Goal: Entertainment & Leisure: Consume media (video, audio)

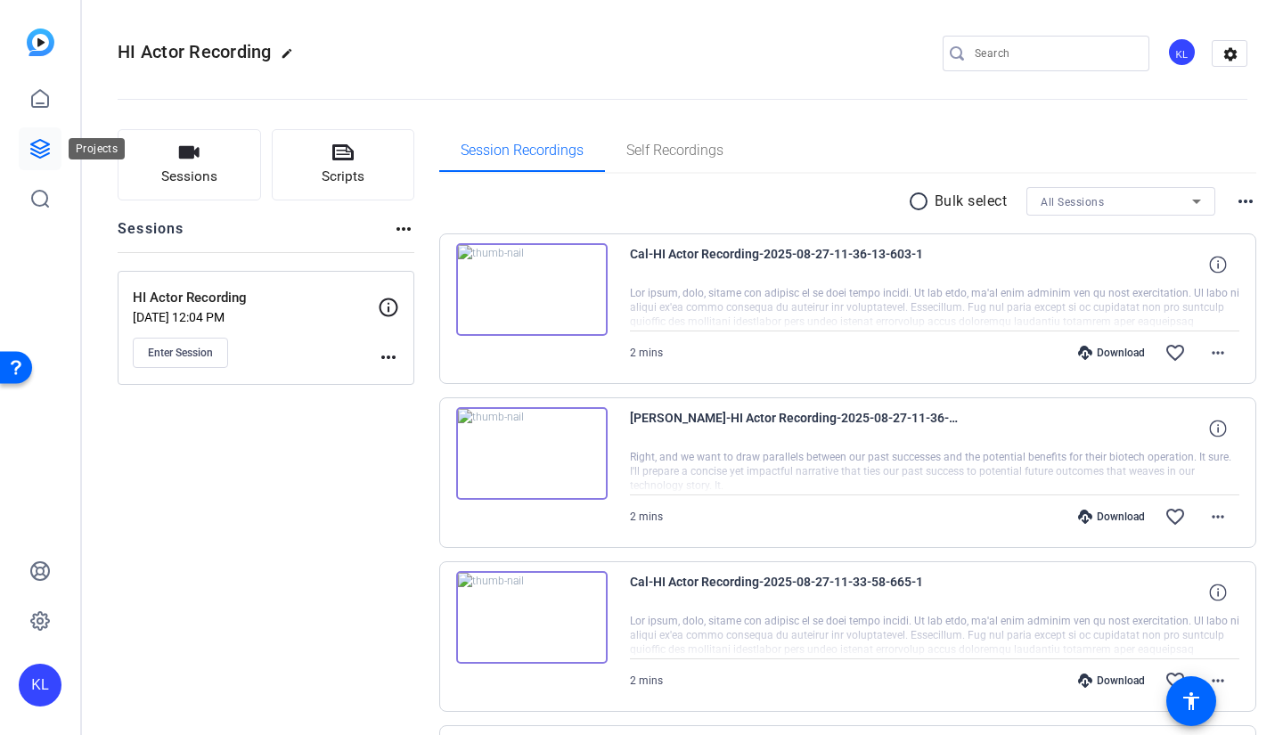
click at [36, 150] on icon at bounding box center [39, 148] width 21 height 21
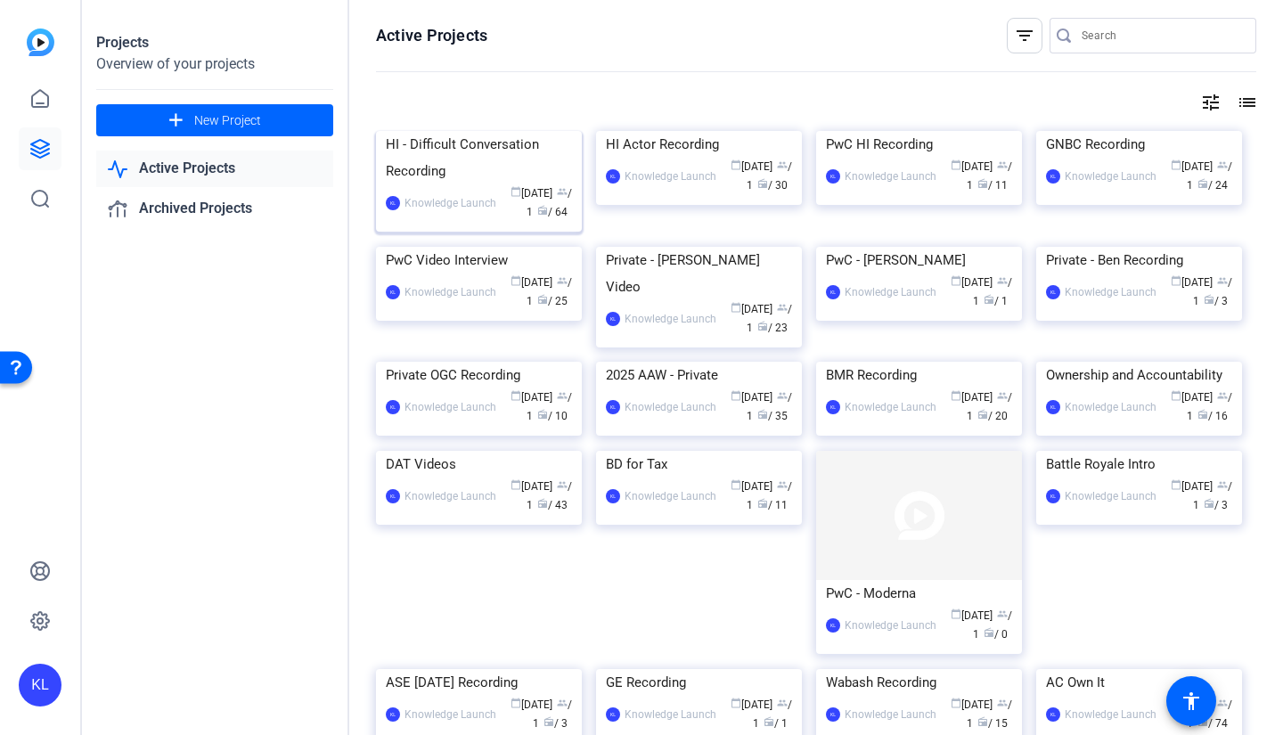
click at [513, 131] on img at bounding box center [479, 131] width 206 height 0
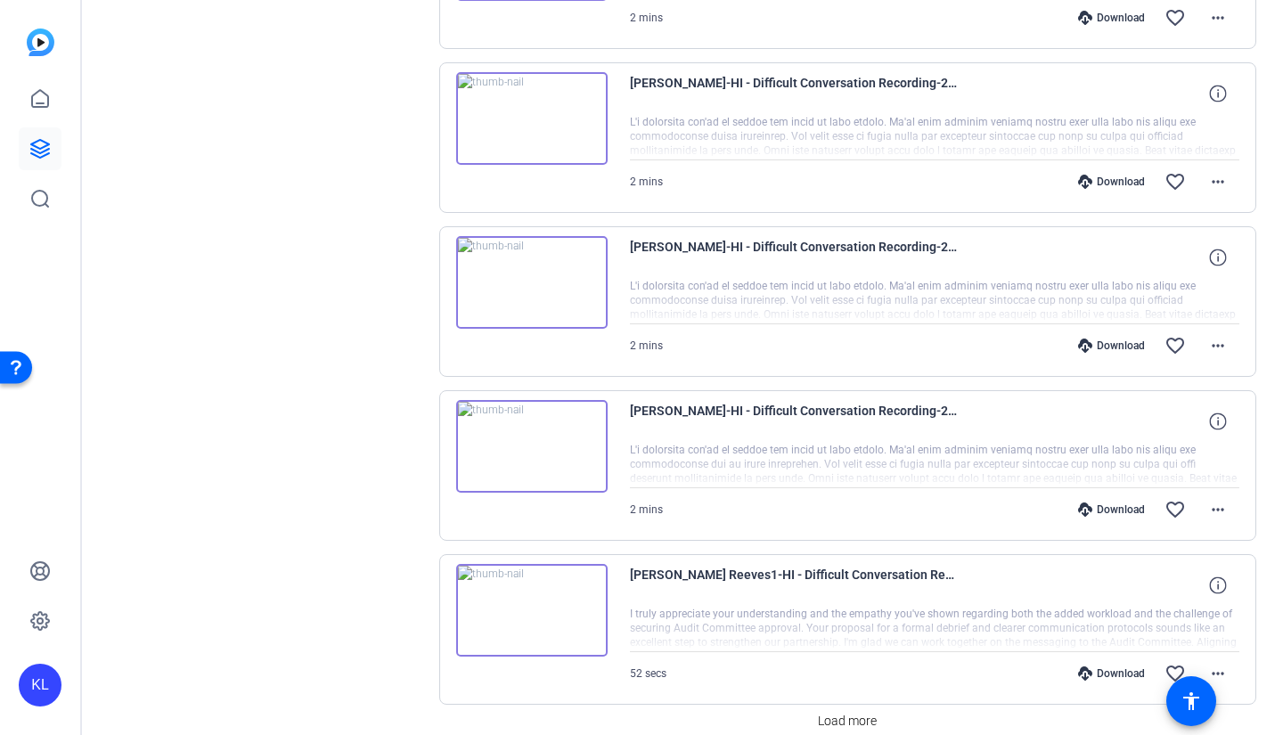
scroll to position [1236, 0]
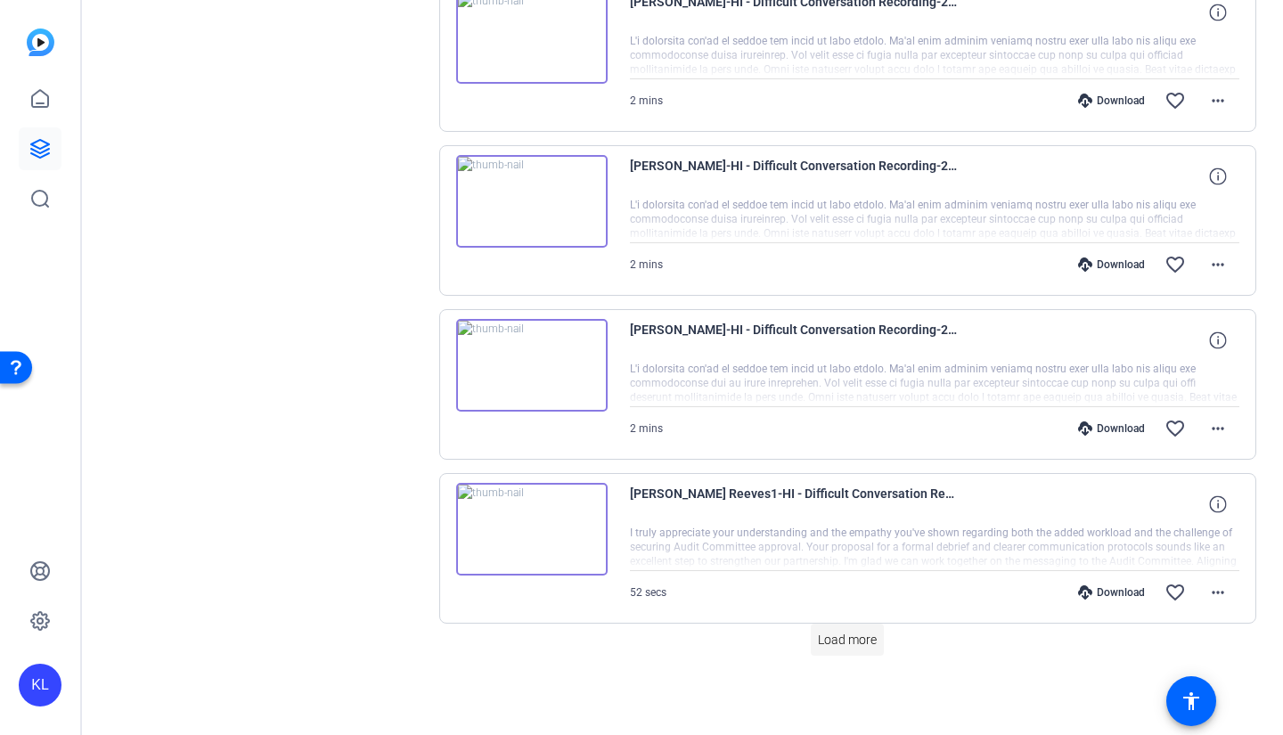
click at [837, 648] on span "Load more" at bounding box center [847, 640] width 59 height 19
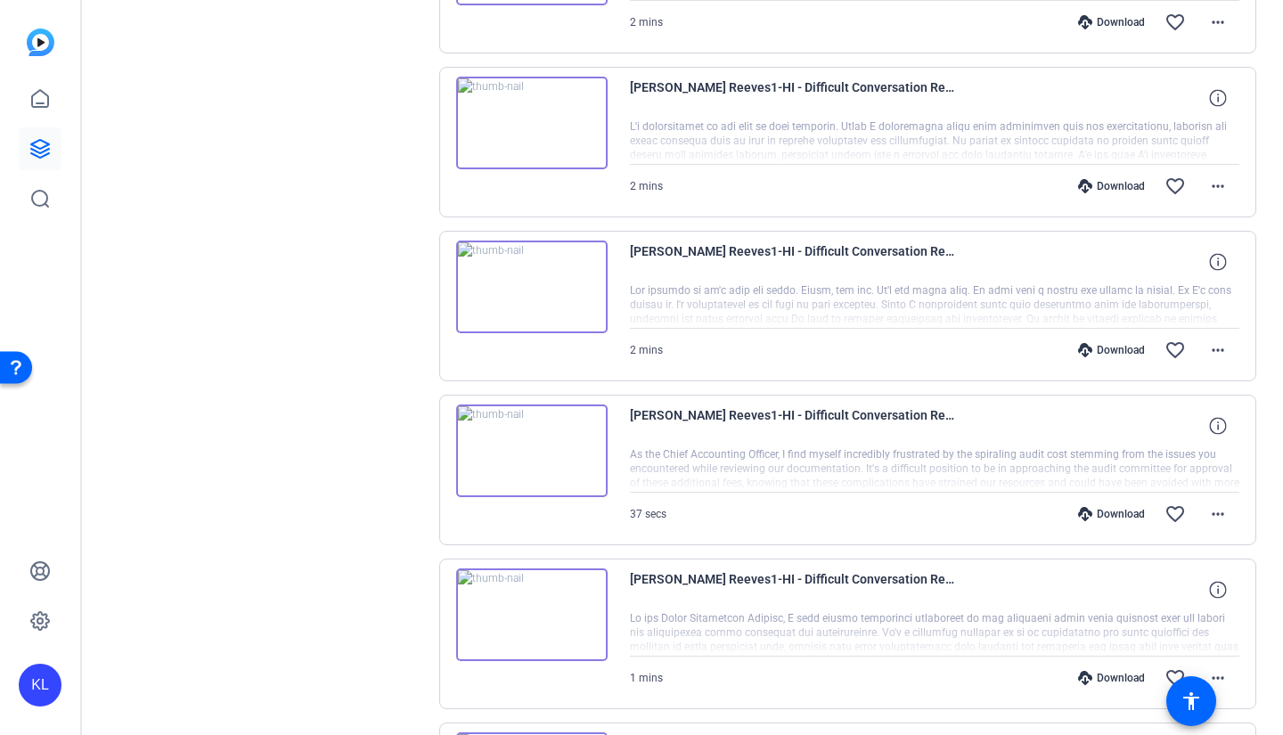
scroll to position [2126, 0]
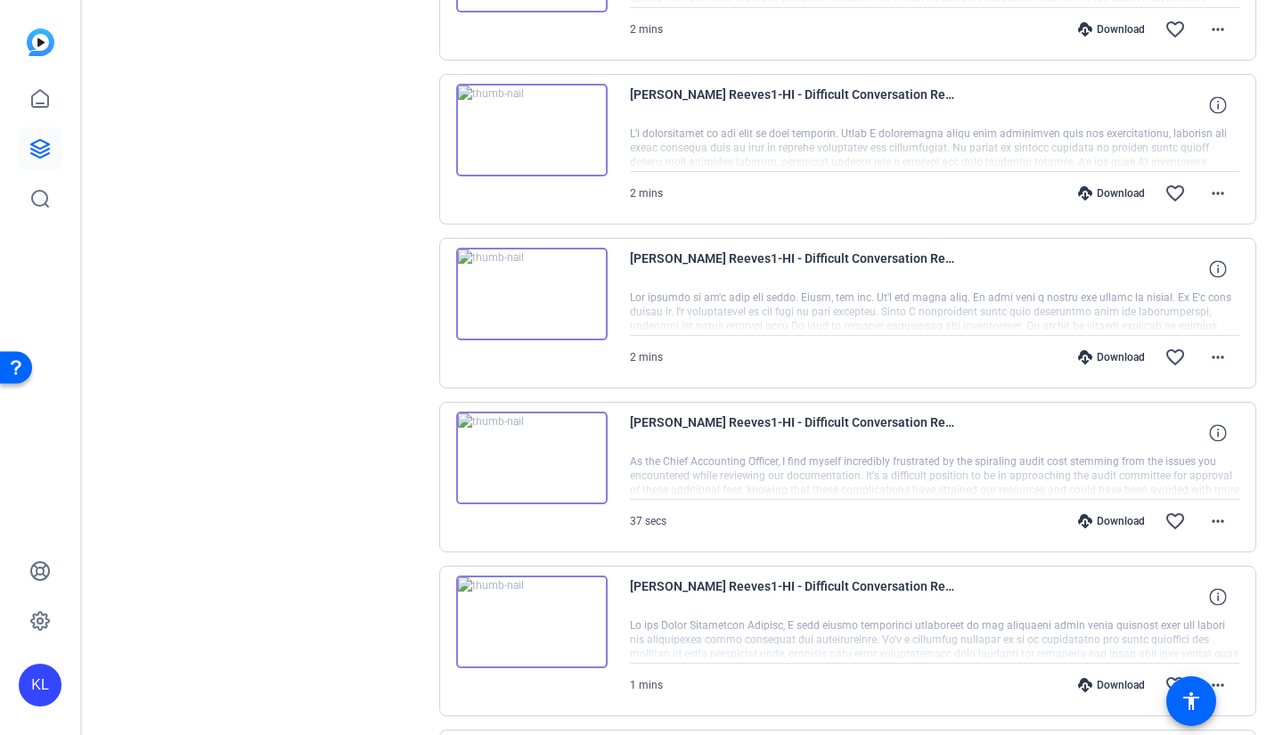
click at [538, 298] on img at bounding box center [531, 294] width 151 height 93
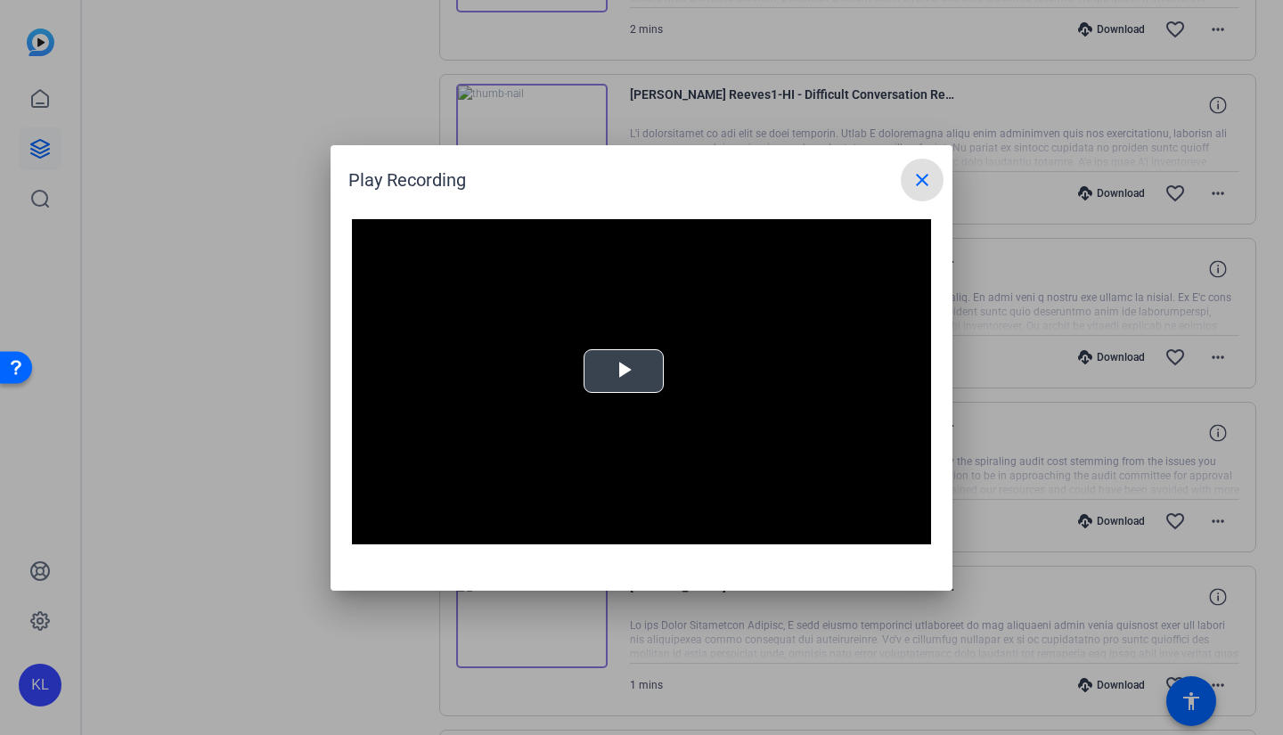
click at [624, 371] on span "Video Player" at bounding box center [624, 371] width 0 height 0
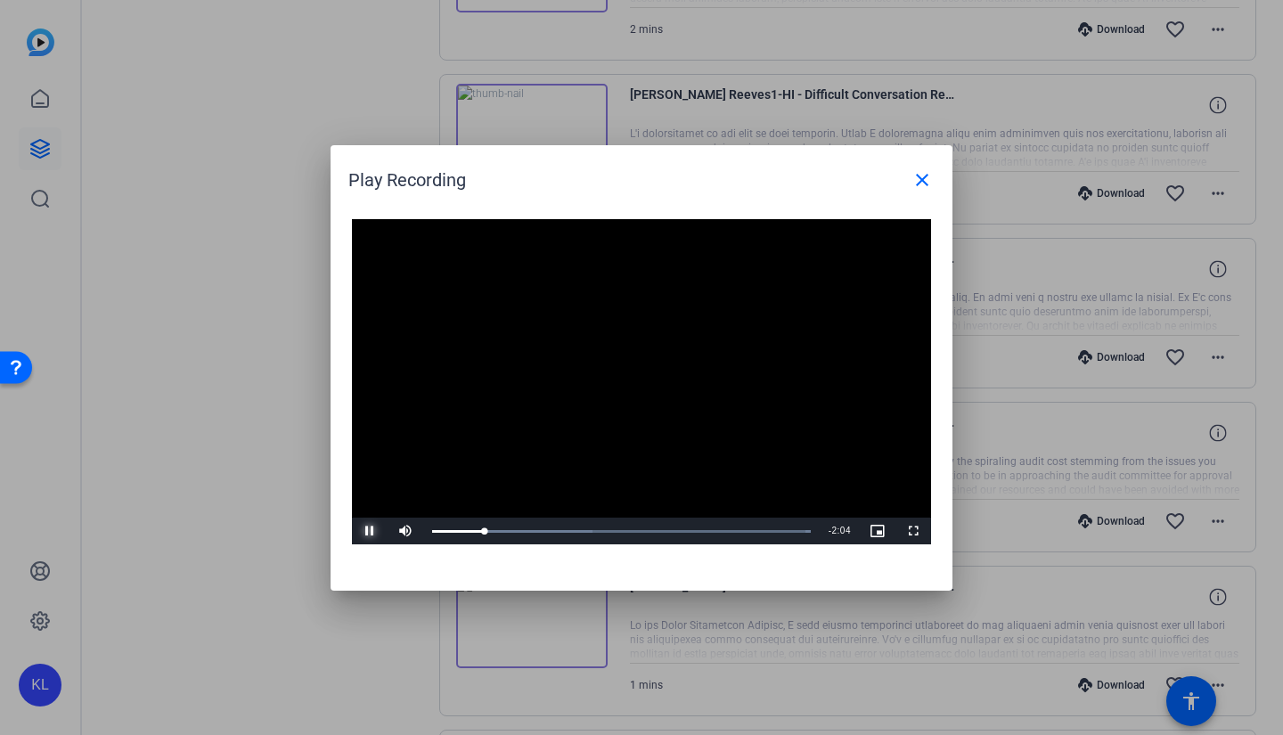
click at [368, 531] on span "Video Player" at bounding box center [370, 531] width 36 height 0
click at [366, 531] on span "Video Player" at bounding box center [370, 531] width 36 height 0
click at [544, 526] on div "Loaded : 100.00% 0:40 0:37" at bounding box center [621, 531] width 396 height 27
click at [502, 526] on div "Loaded : 100.00% 0:26 0:45" at bounding box center [621, 531] width 396 height 27
click at [213, 506] on div at bounding box center [641, 367] width 1283 height 735
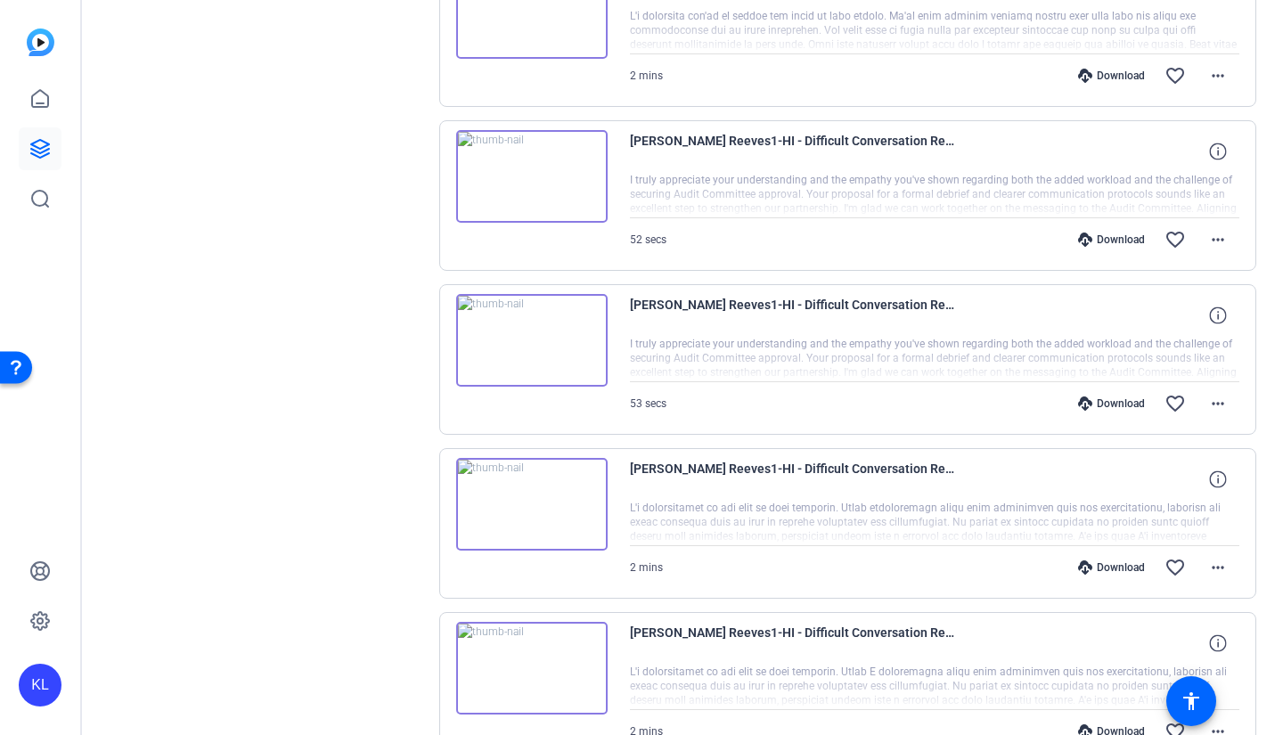
scroll to position [1503, 0]
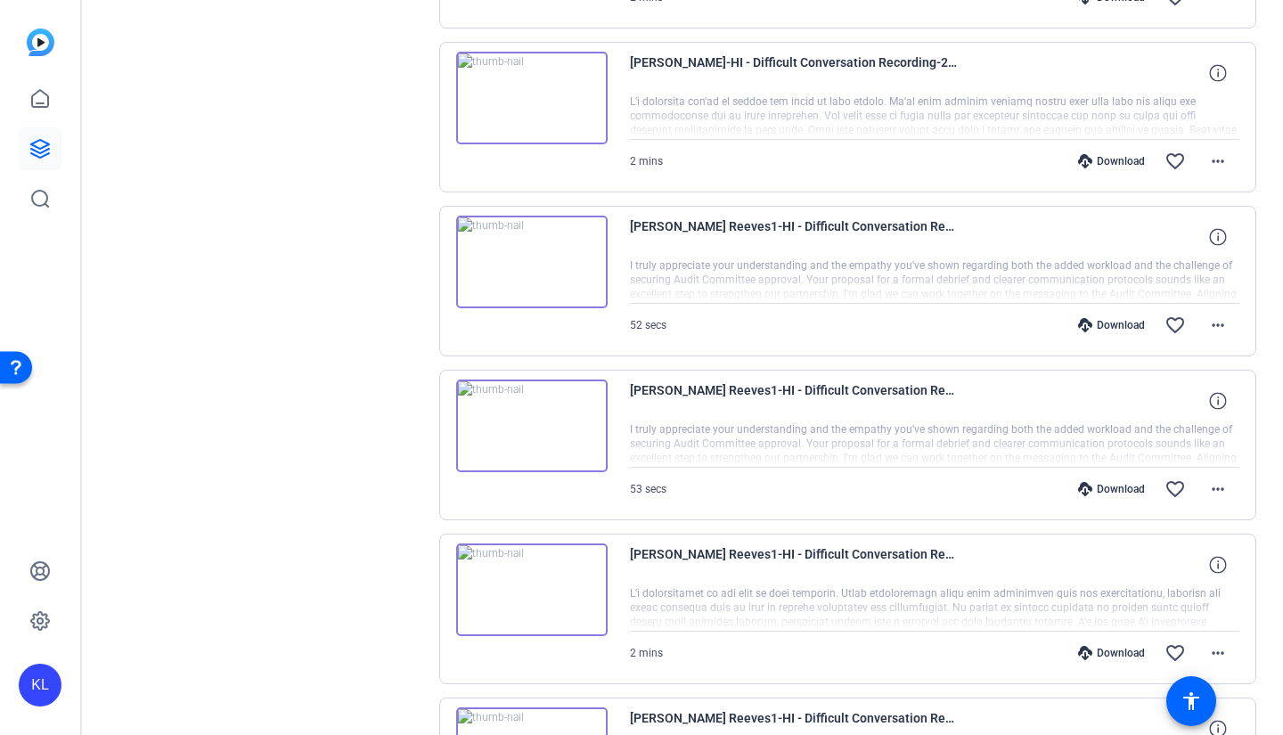
click at [527, 253] on img at bounding box center [531, 262] width 151 height 93
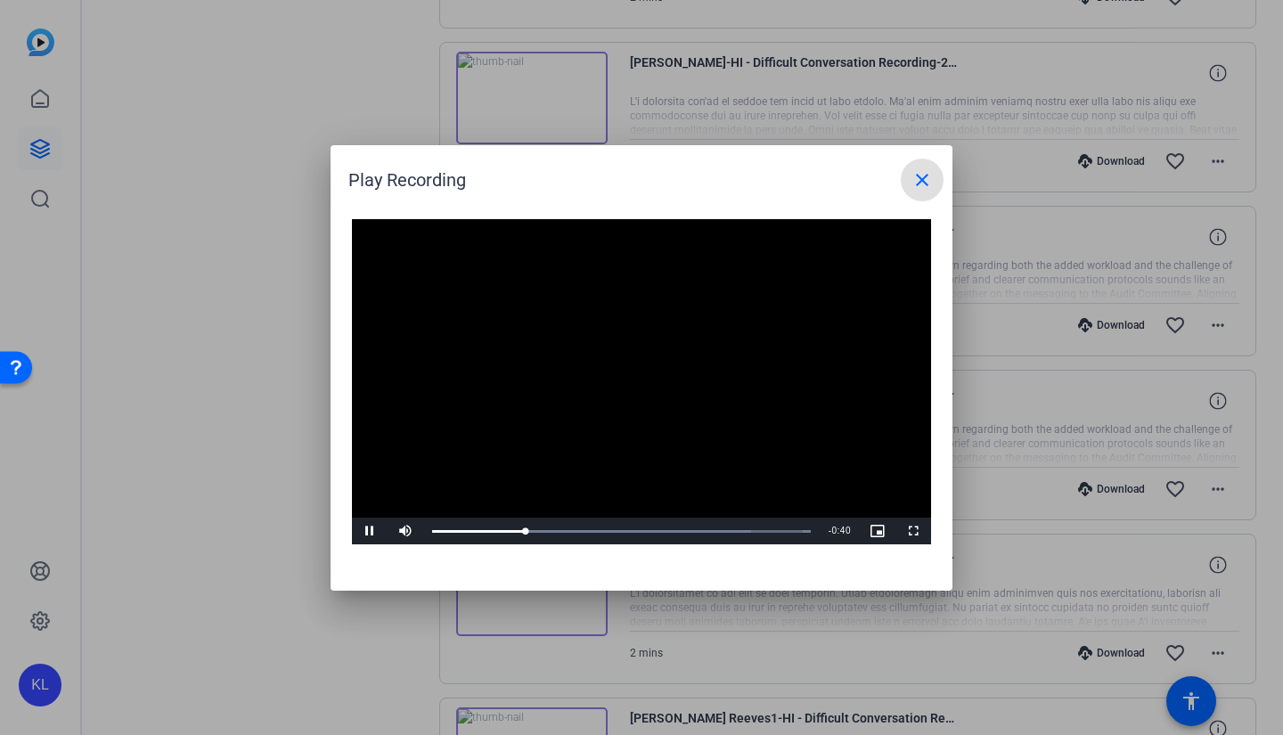
click at [272, 499] on div at bounding box center [641, 367] width 1283 height 735
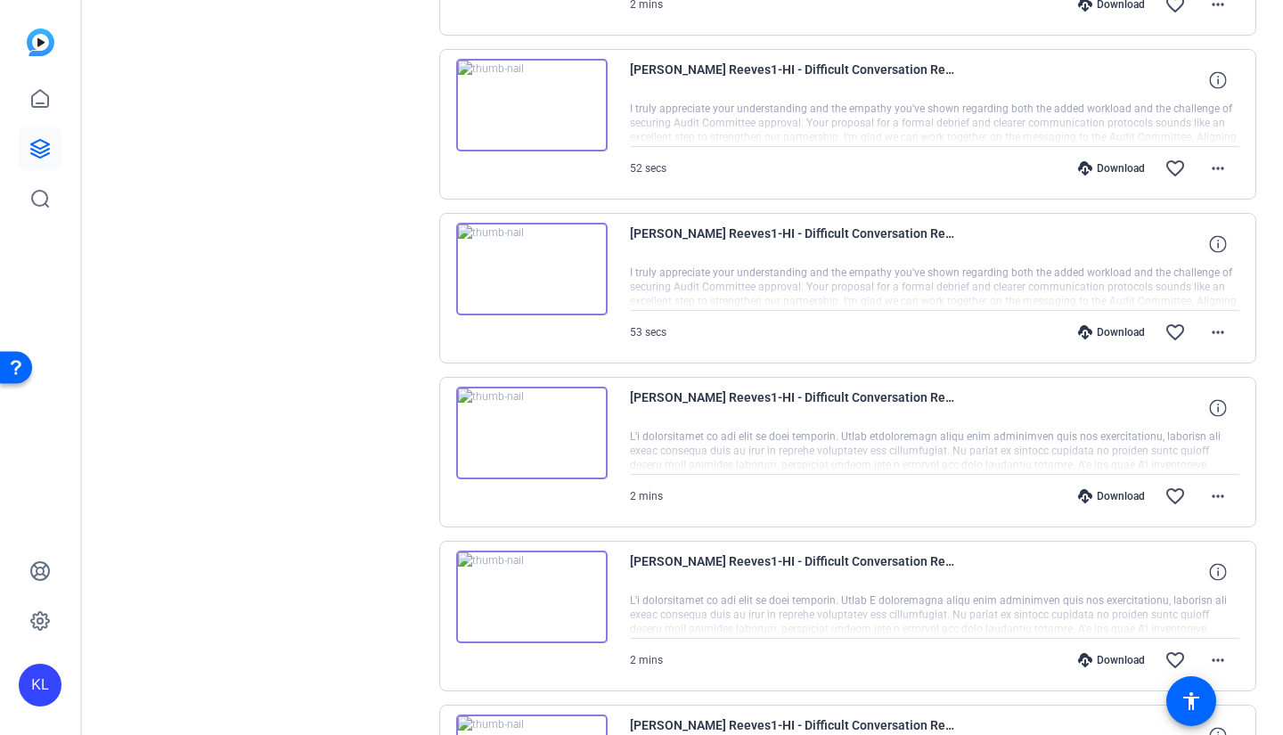
scroll to position [1681, 0]
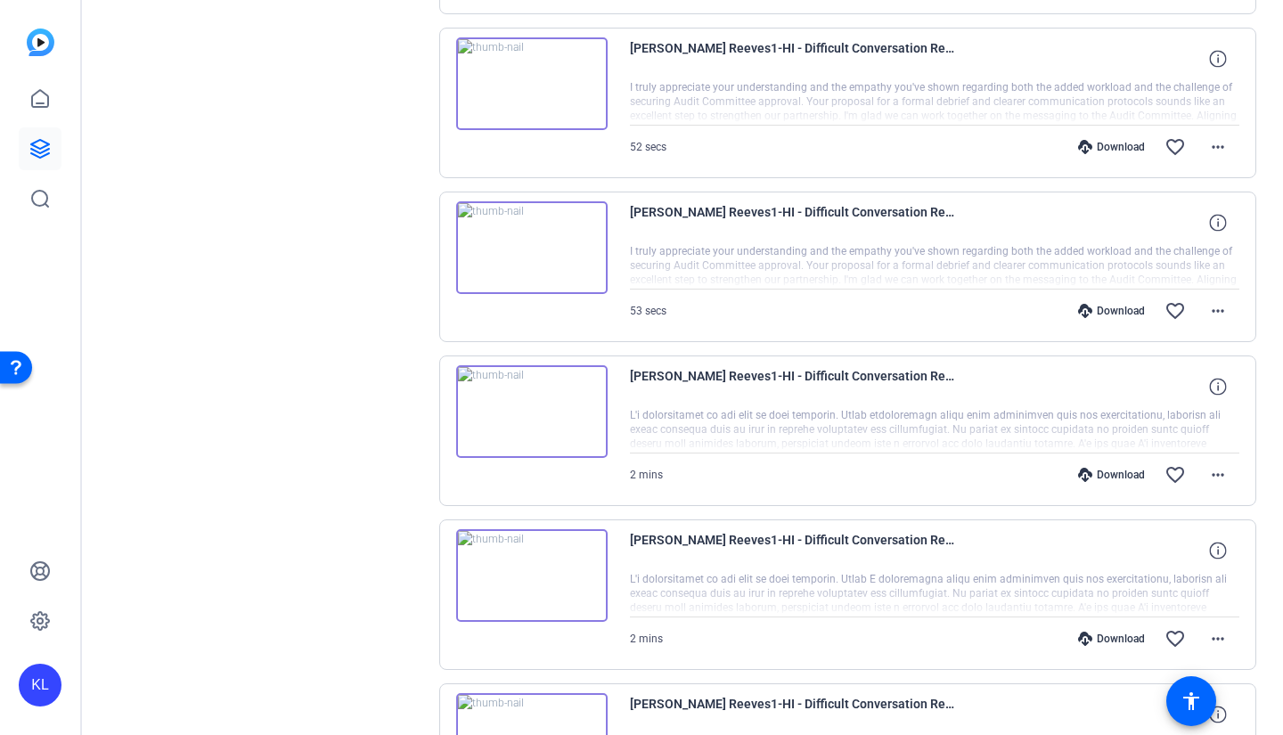
click at [533, 582] on img at bounding box center [531, 575] width 151 height 93
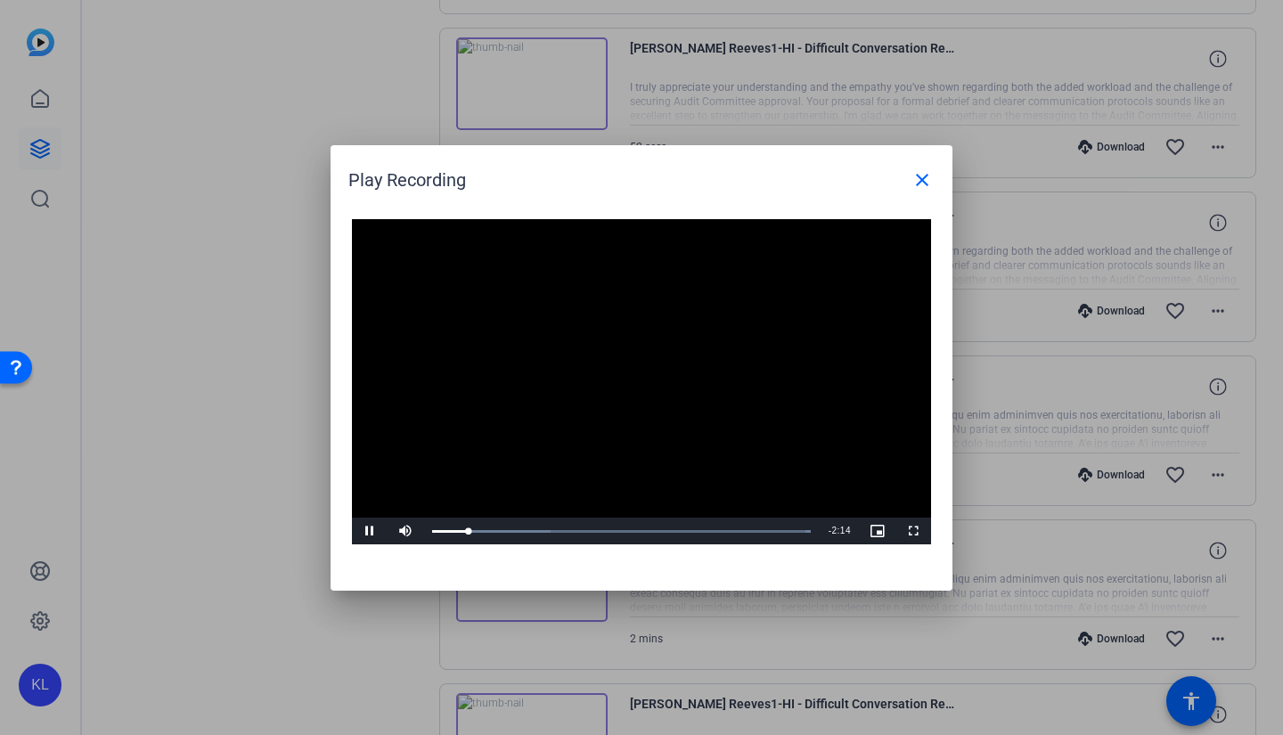
click at [253, 385] on div at bounding box center [641, 367] width 1283 height 735
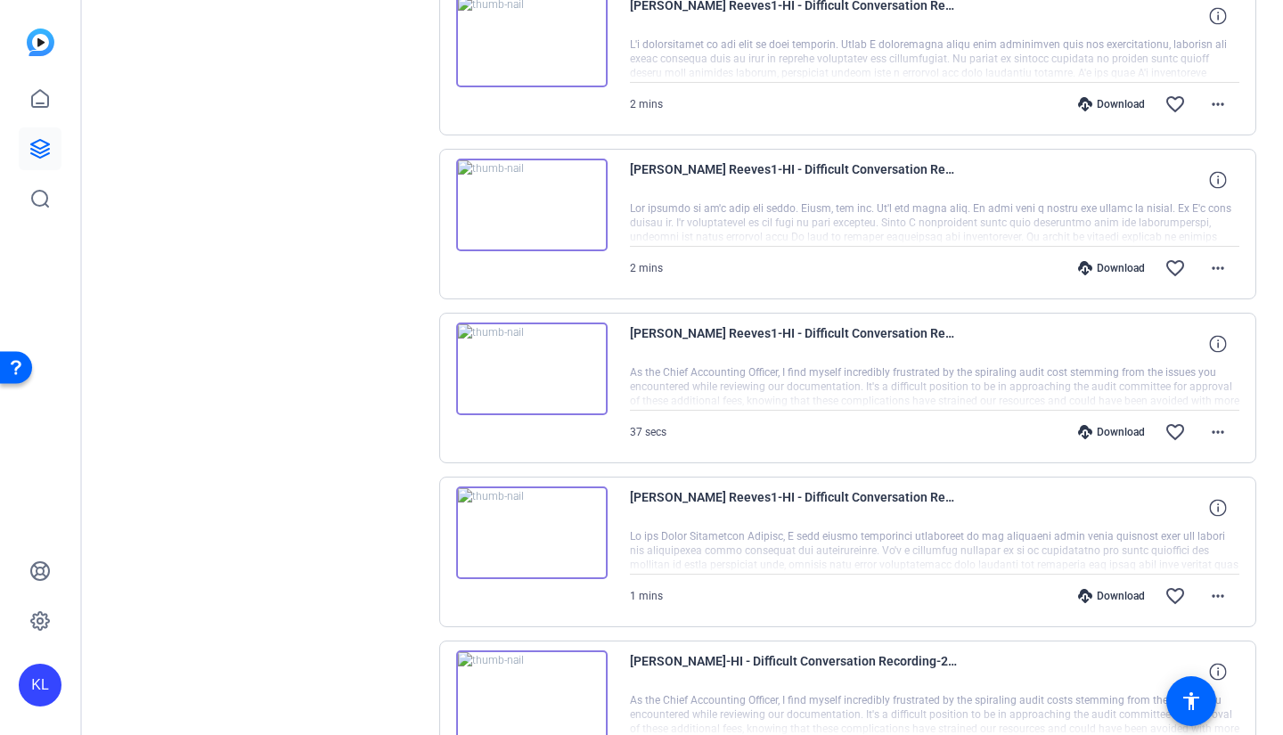
scroll to position [2305, 0]
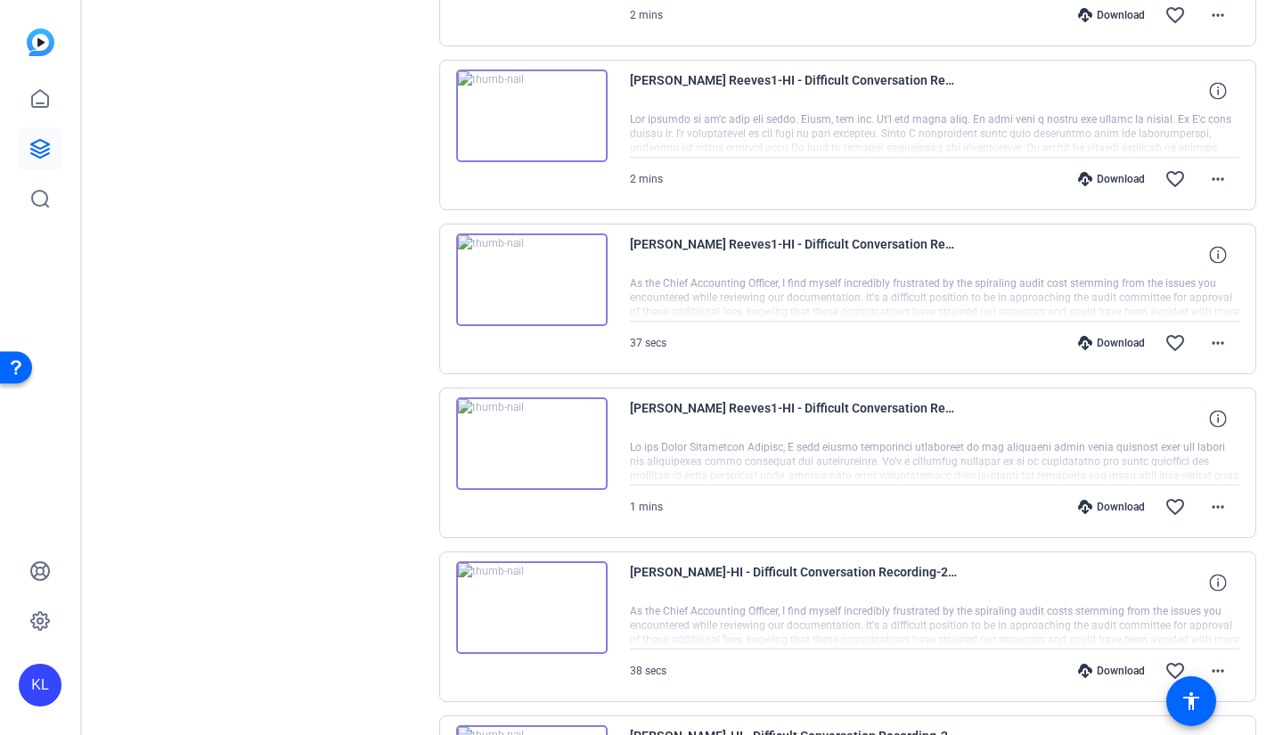
click at [529, 269] on img at bounding box center [531, 279] width 151 height 93
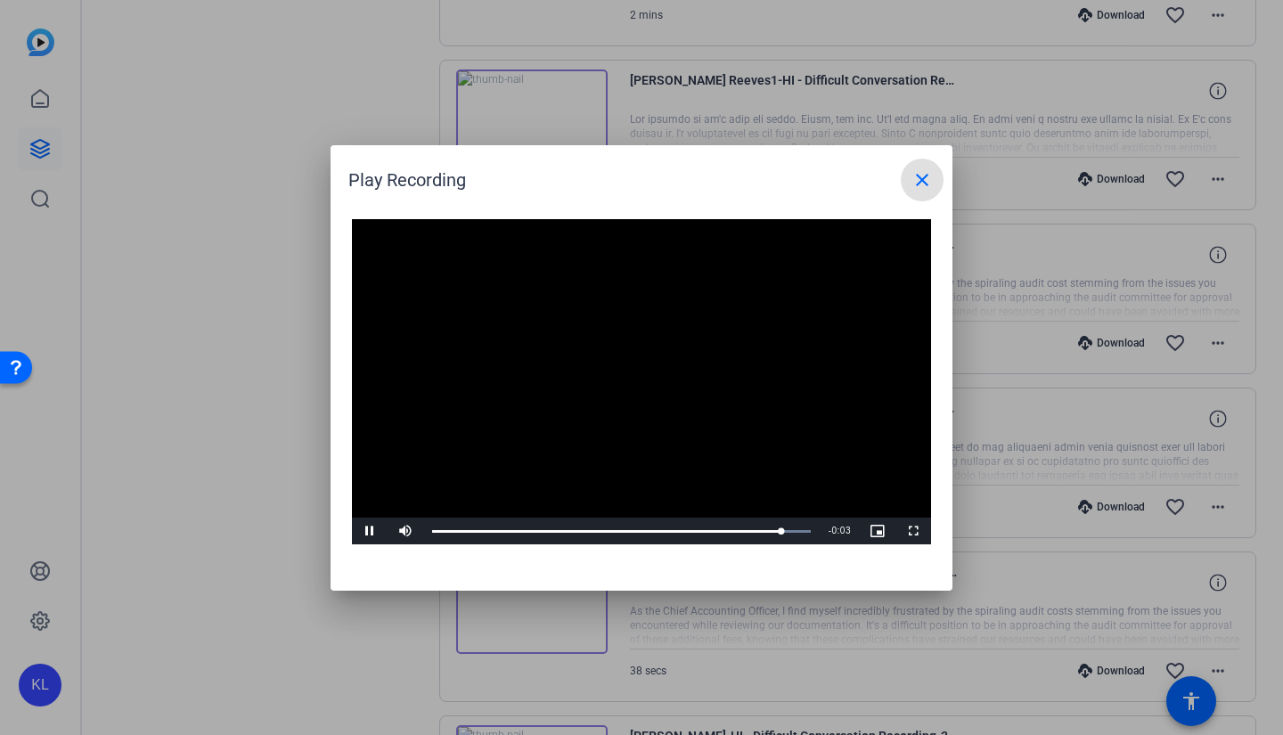
click at [223, 410] on div at bounding box center [641, 367] width 1283 height 735
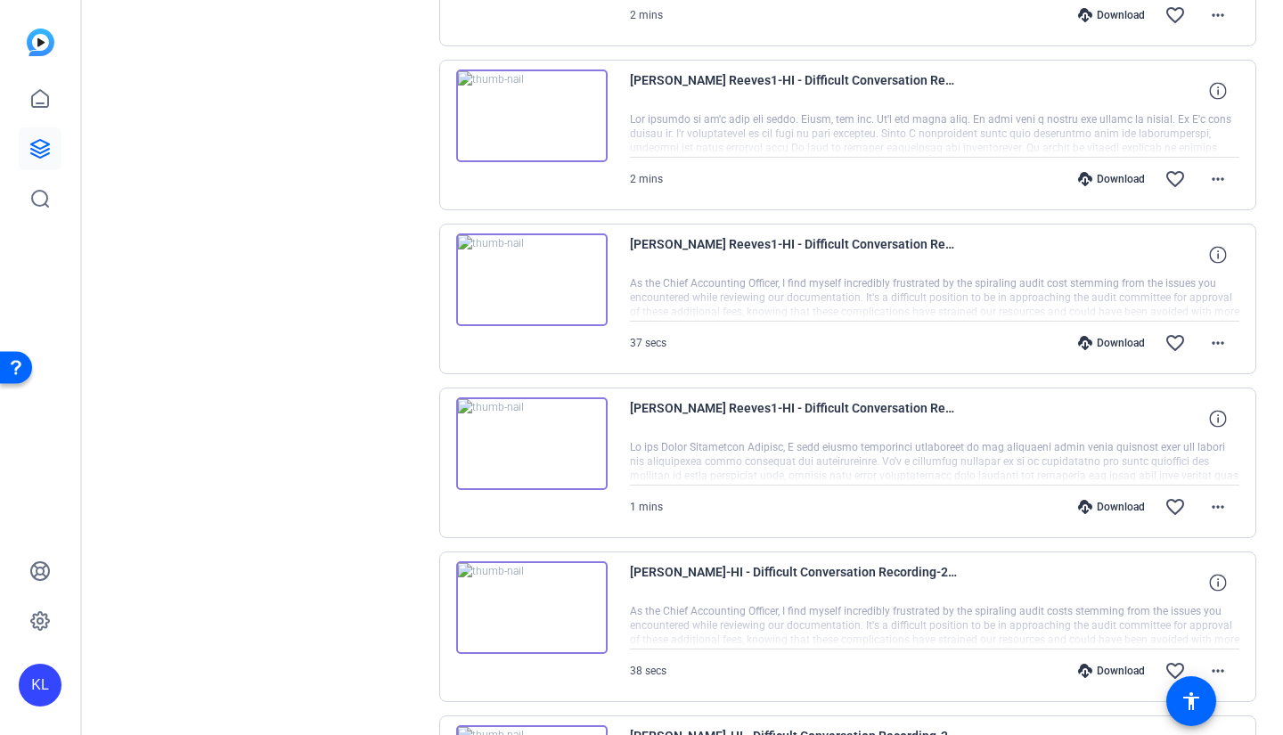
click at [531, 439] on img at bounding box center [531, 443] width 151 height 93
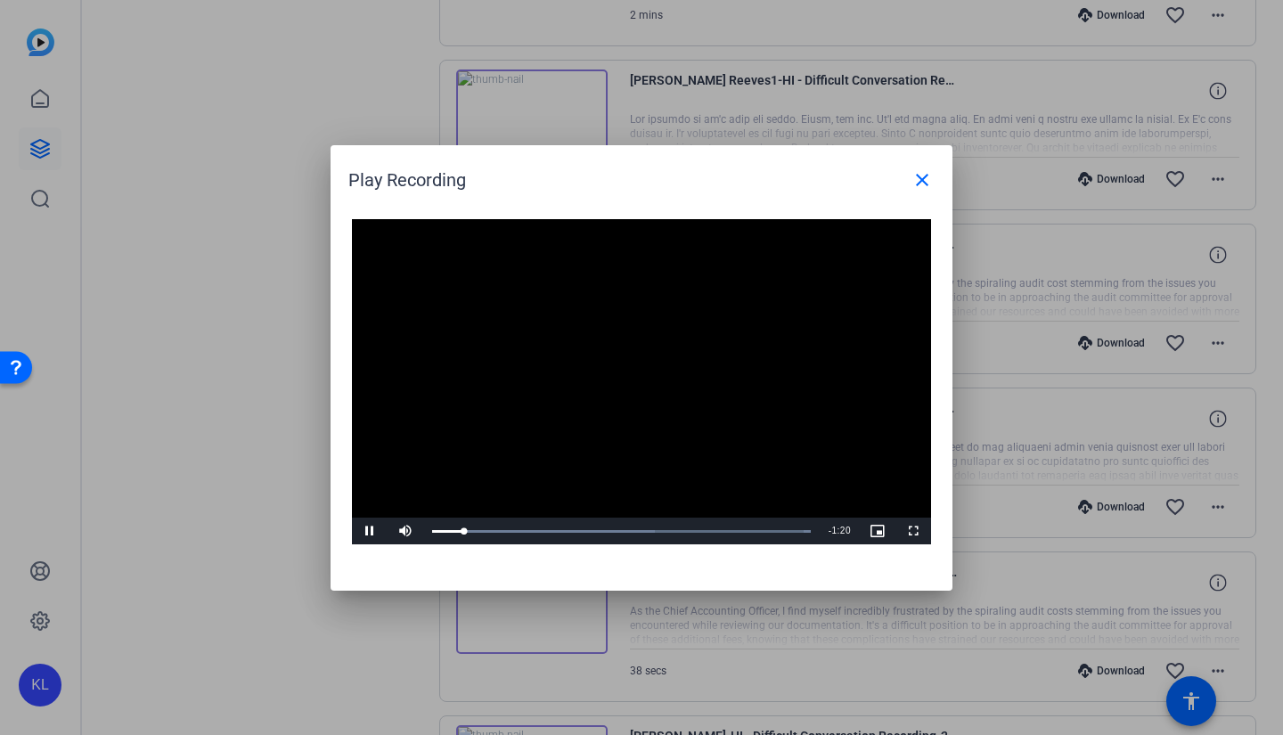
drag, startPoint x: 273, startPoint y: 325, endPoint x: 302, endPoint y: 339, distance: 31.5
click at [273, 325] on div at bounding box center [641, 367] width 1283 height 735
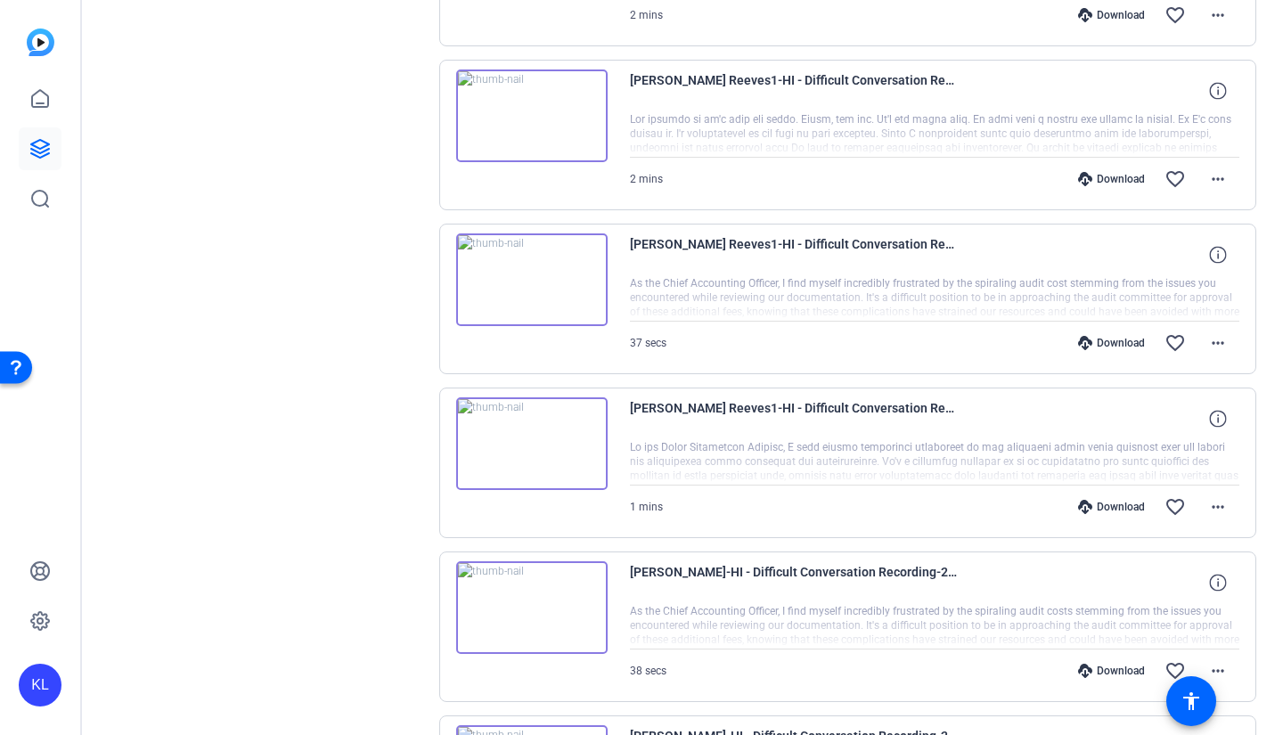
click at [539, 282] on img at bounding box center [531, 279] width 151 height 93
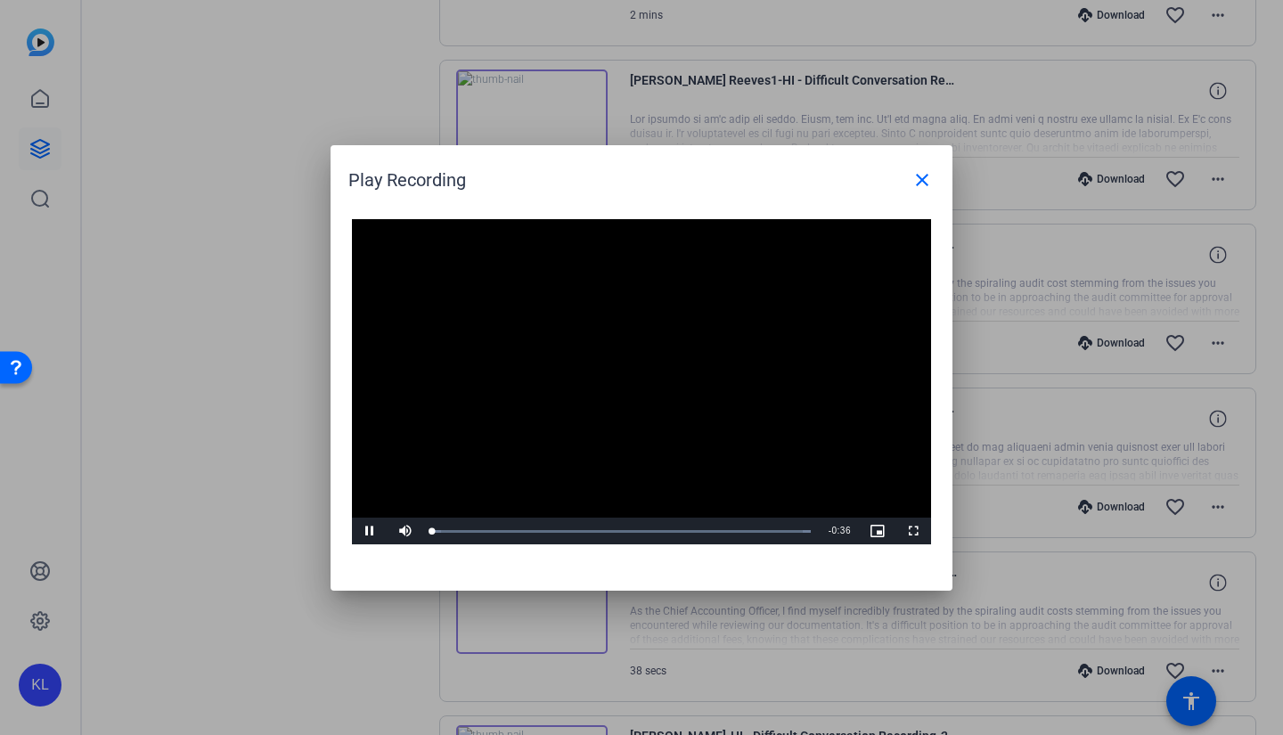
click at [625, 379] on video "Video Player" at bounding box center [641, 382] width 579 height 326
click at [373, 531] on span "Video Player" at bounding box center [370, 531] width 36 height 0
click at [204, 528] on div at bounding box center [641, 367] width 1283 height 735
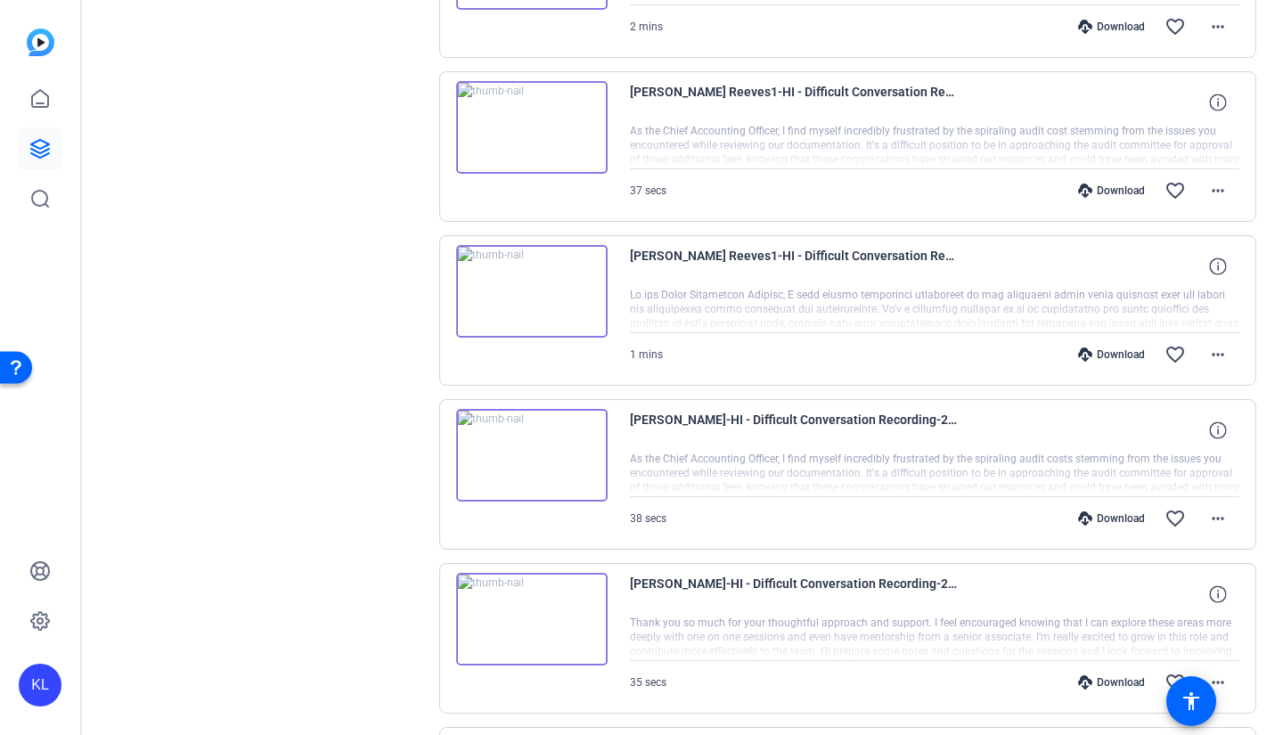
scroll to position [2572, 0]
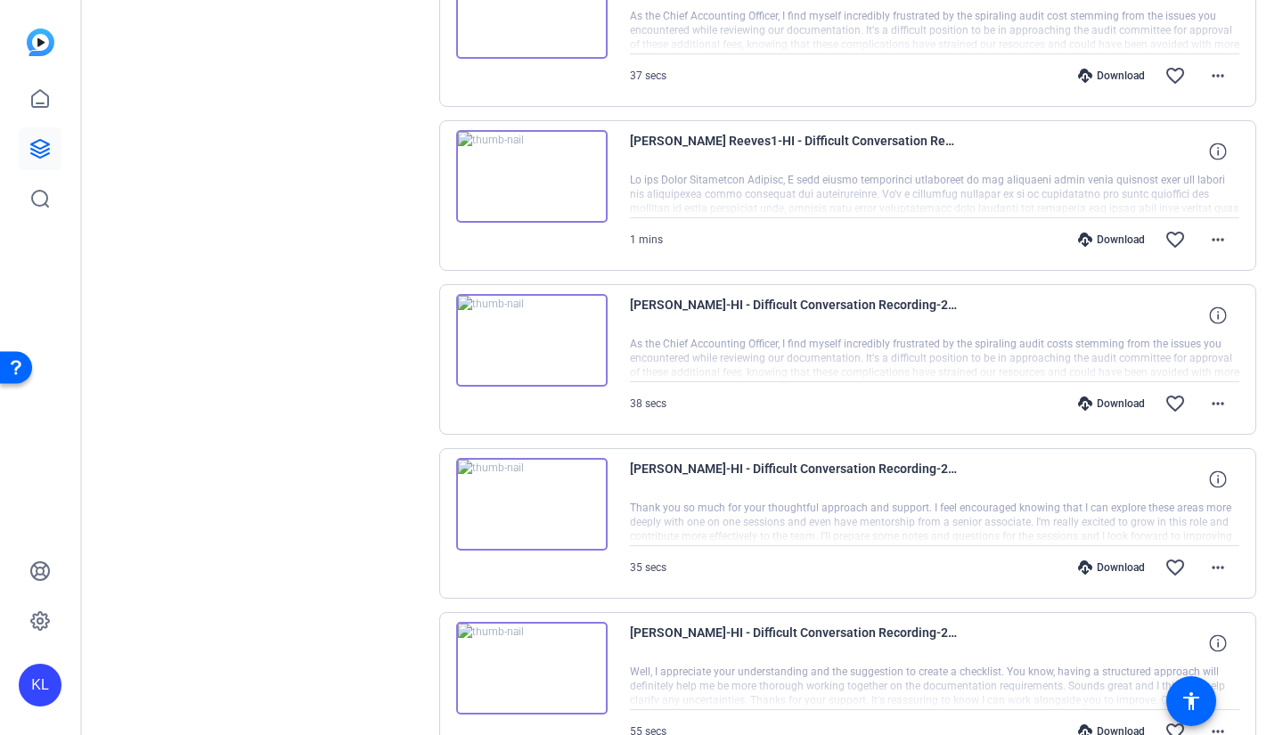
click at [534, 345] on img at bounding box center [531, 340] width 151 height 93
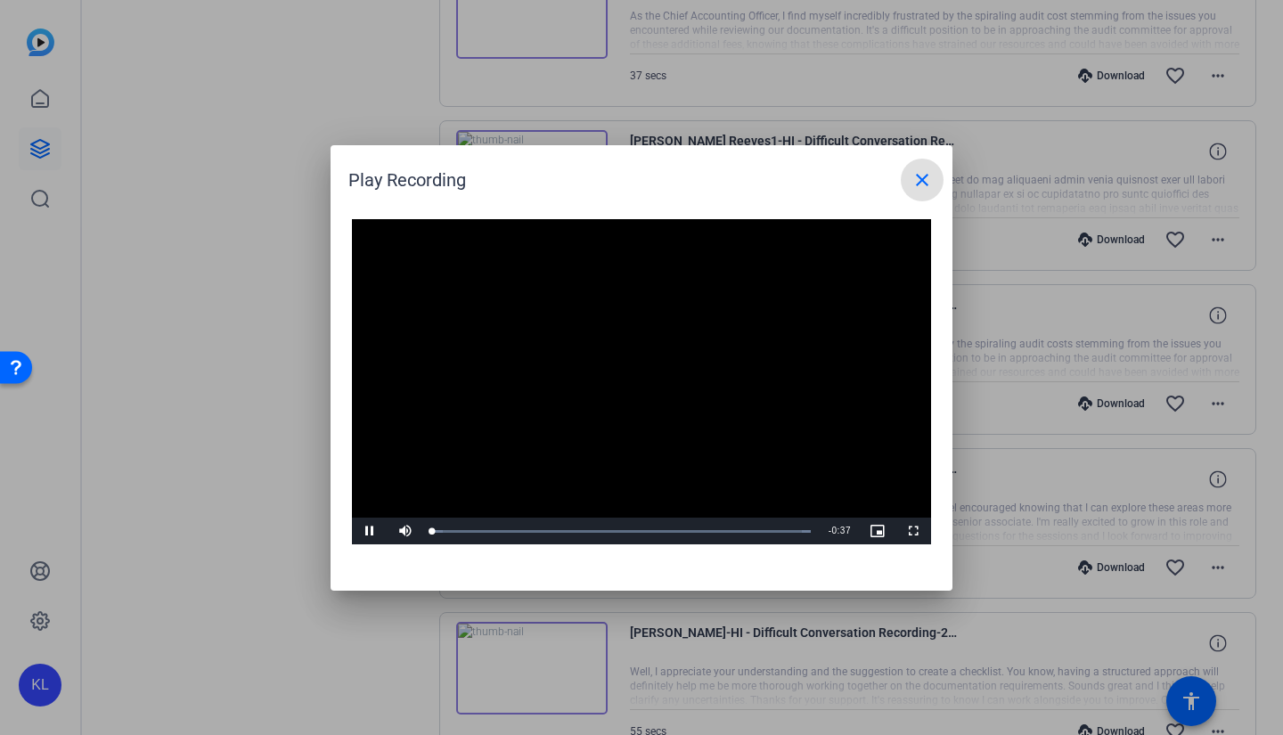
click at [633, 357] on video "Video Player" at bounding box center [641, 382] width 579 height 326
click at [370, 531] on span "Video Player" at bounding box center [370, 531] width 36 height 0
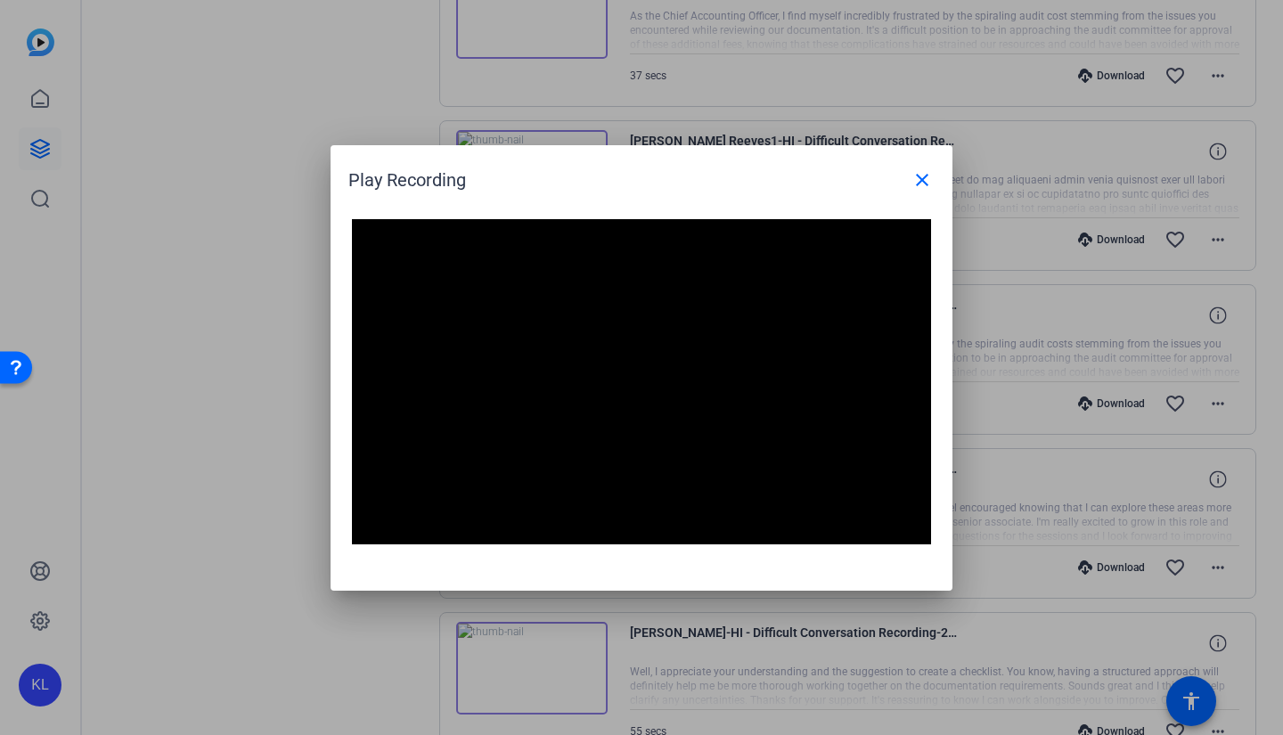
click at [231, 489] on div at bounding box center [641, 367] width 1283 height 735
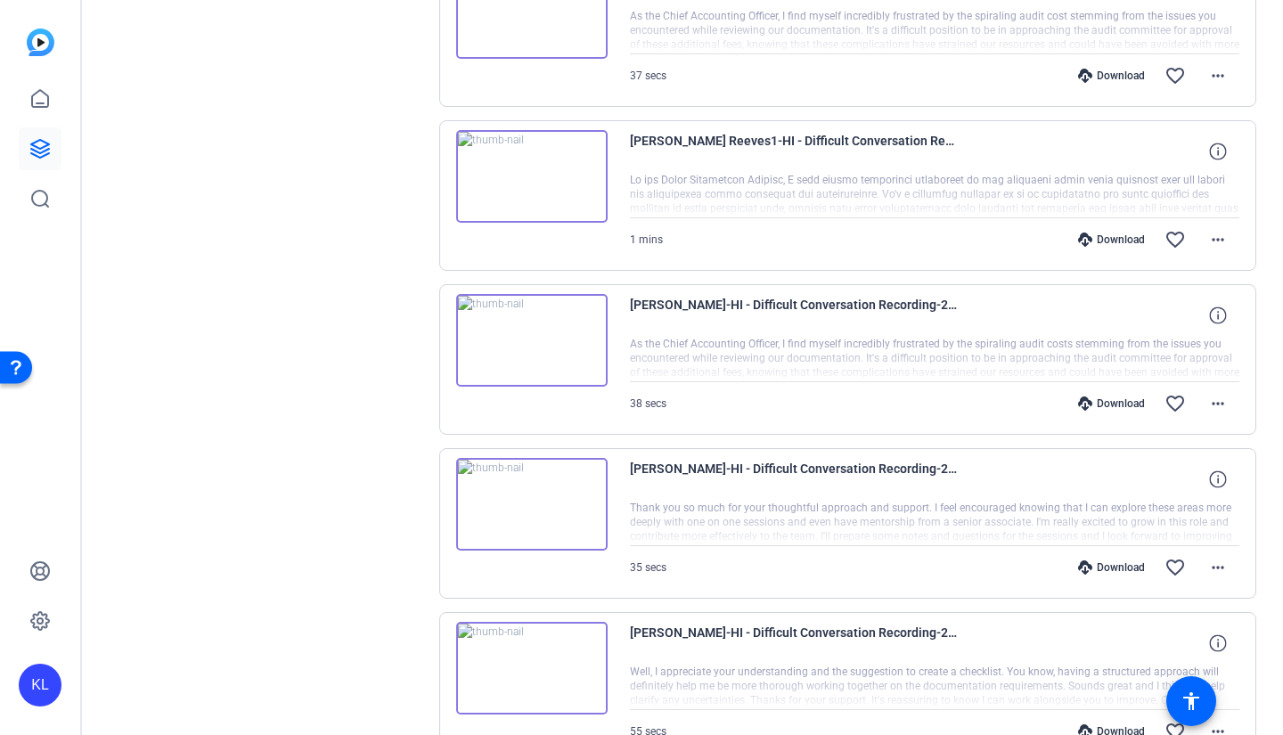
click at [521, 184] on img at bounding box center [531, 176] width 151 height 93
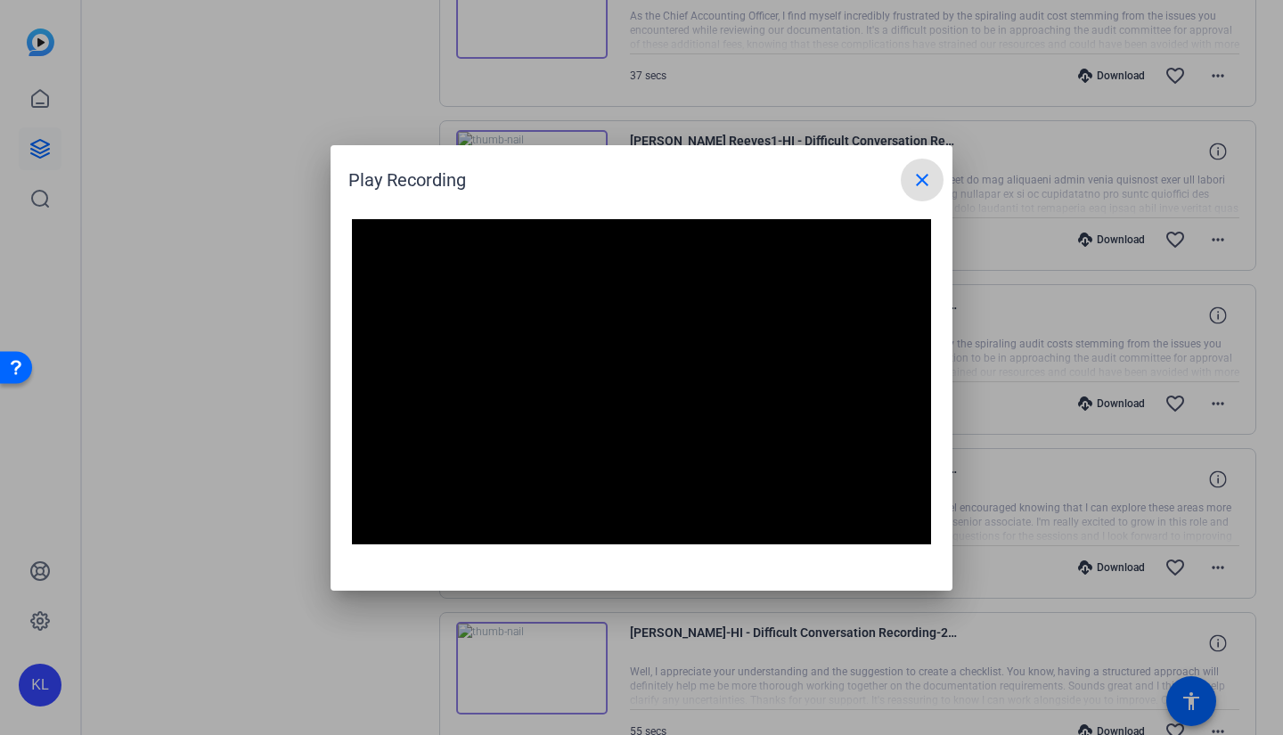
click at [192, 421] on div at bounding box center [641, 367] width 1283 height 735
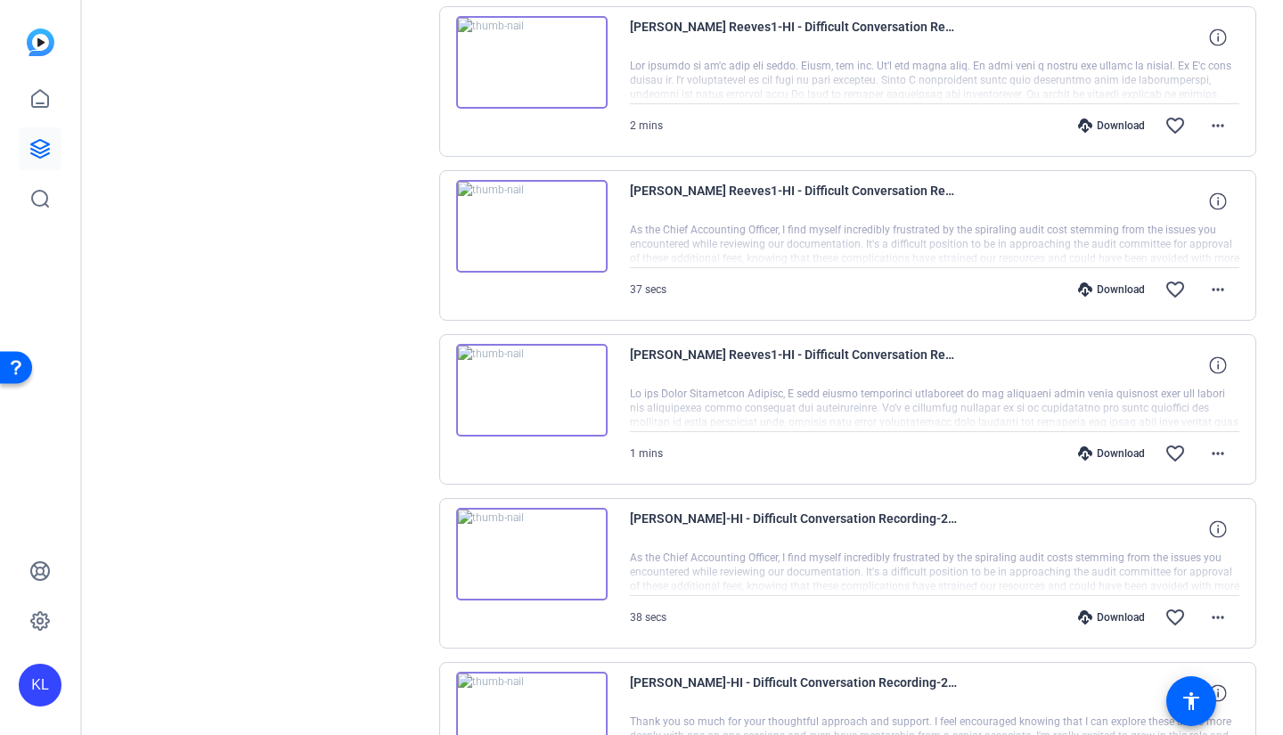
scroll to position [2305, 0]
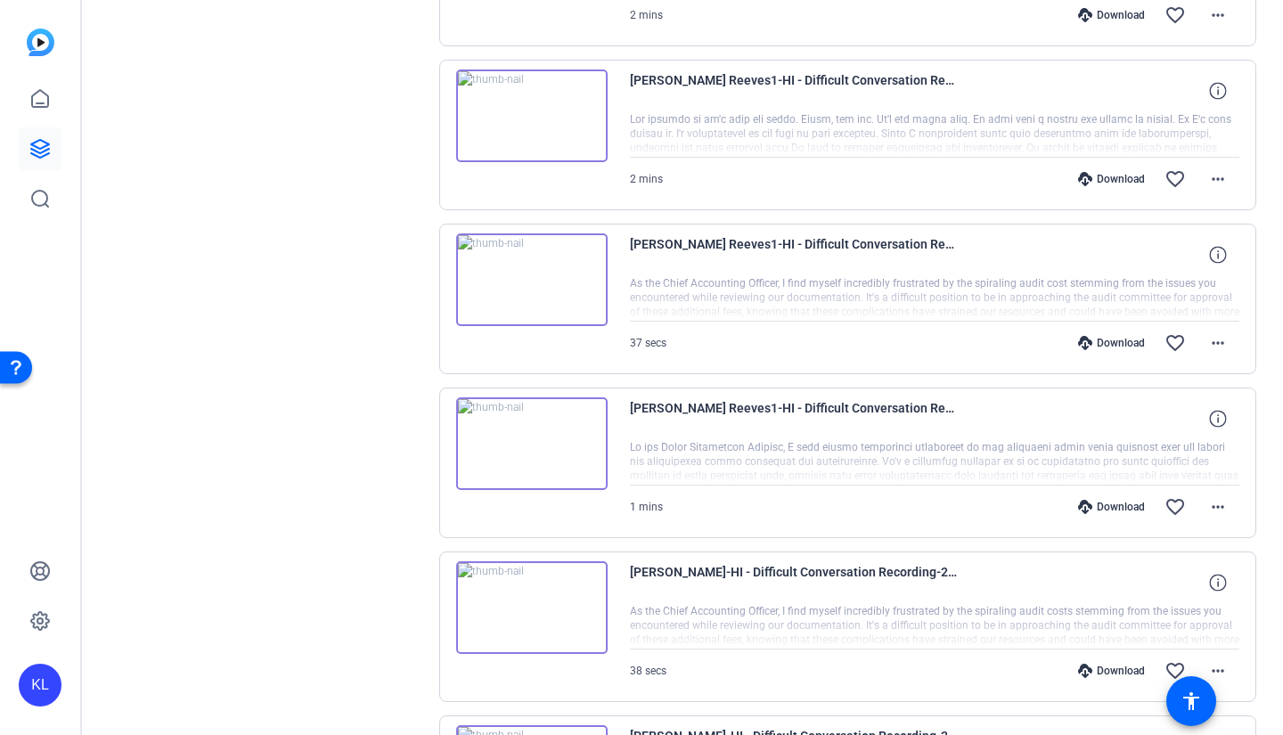
click at [530, 275] on img at bounding box center [531, 279] width 151 height 93
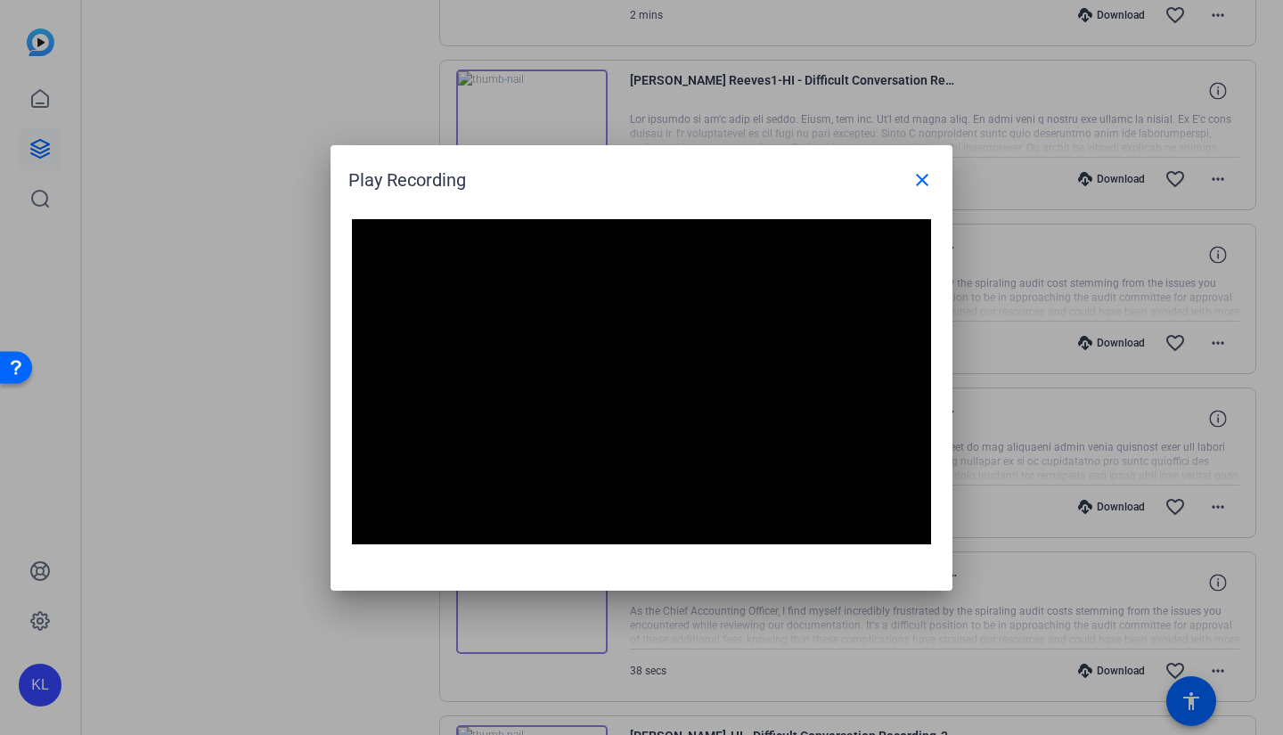
click at [235, 435] on div at bounding box center [641, 367] width 1283 height 735
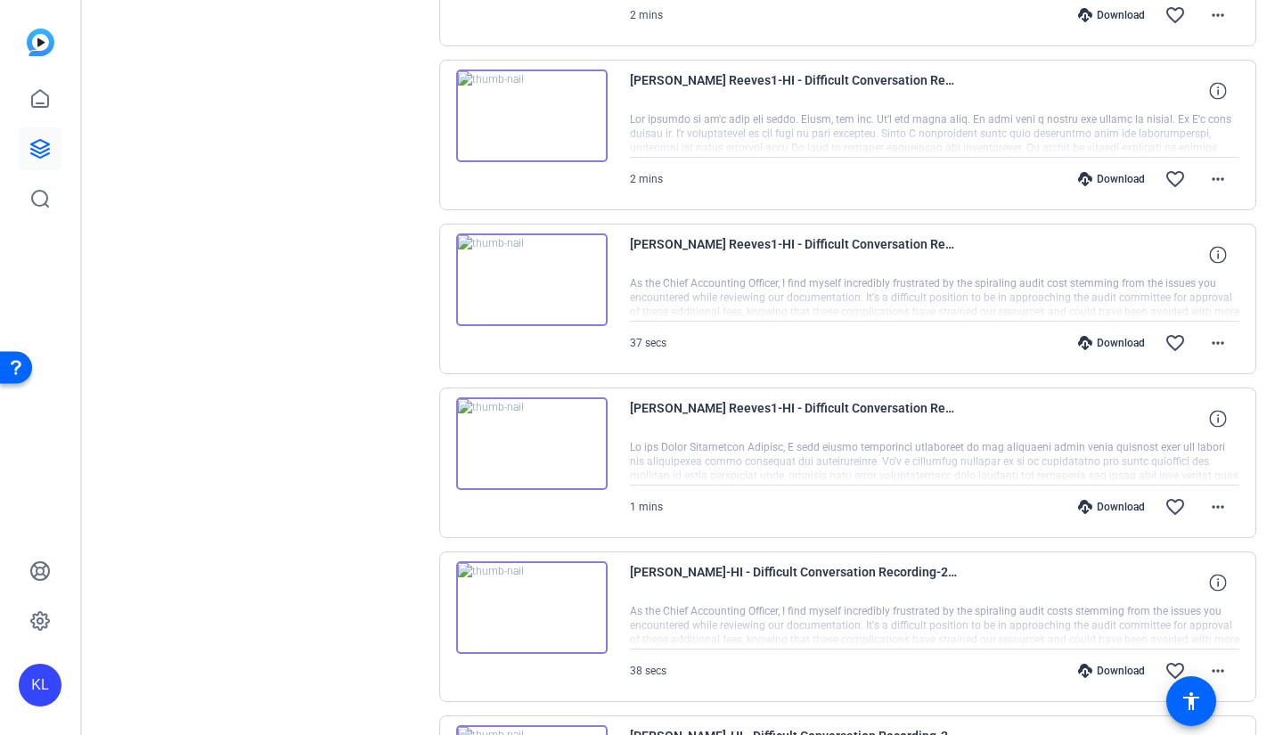
click at [1082, 183] on icon at bounding box center [1085, 179] width 14 height 14
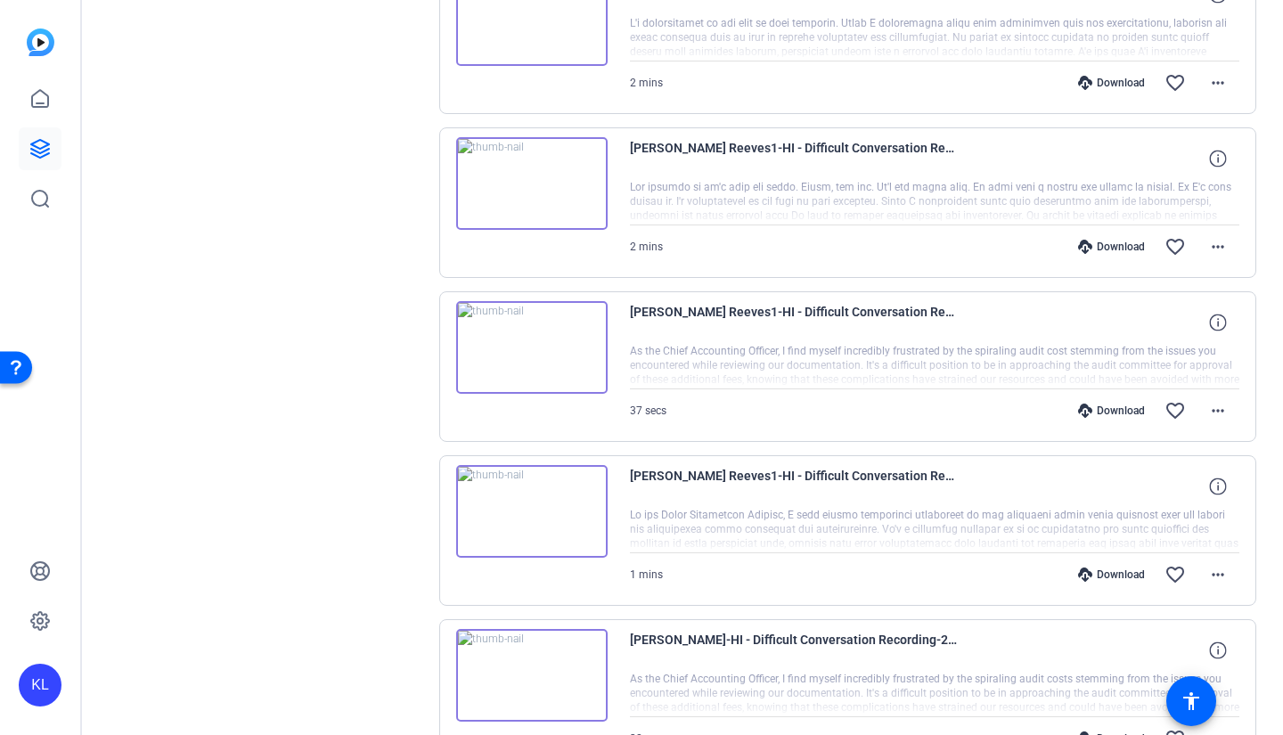
scroll to position [2216, 0]
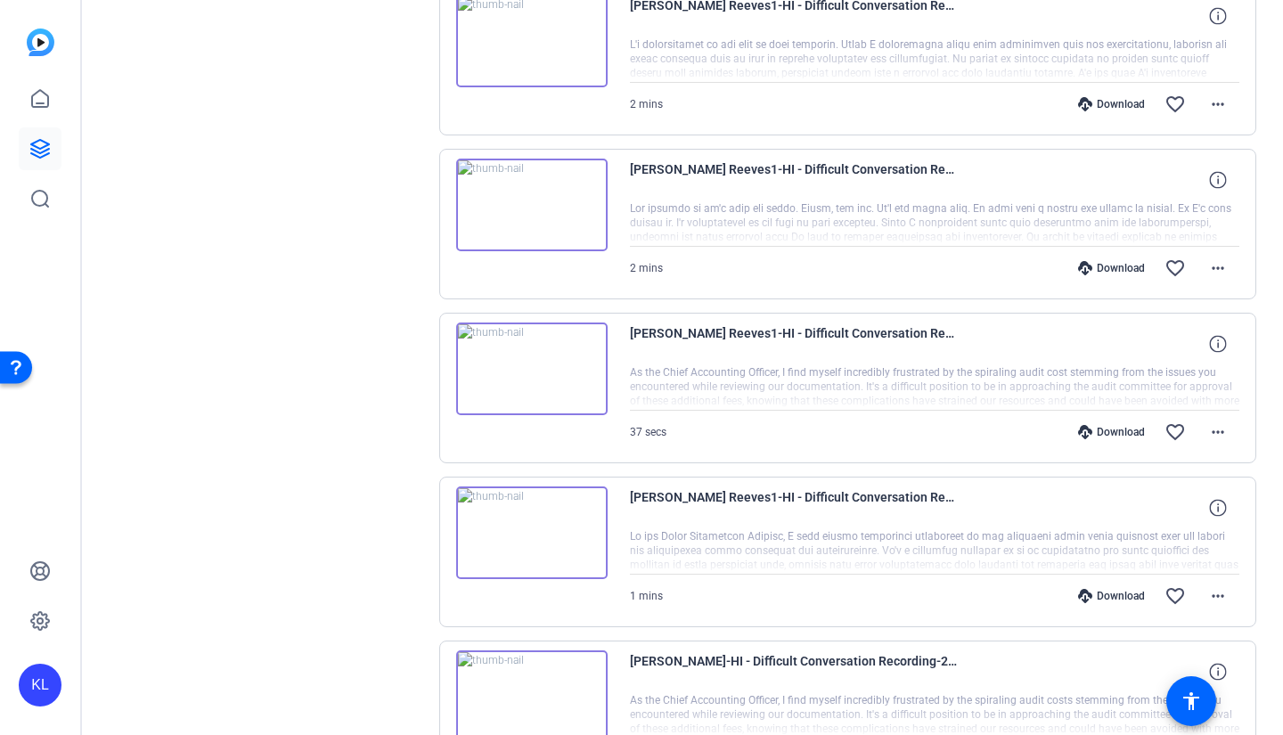
click at [535, 373] on img at bounding box center [531, 368] width 151 height 93
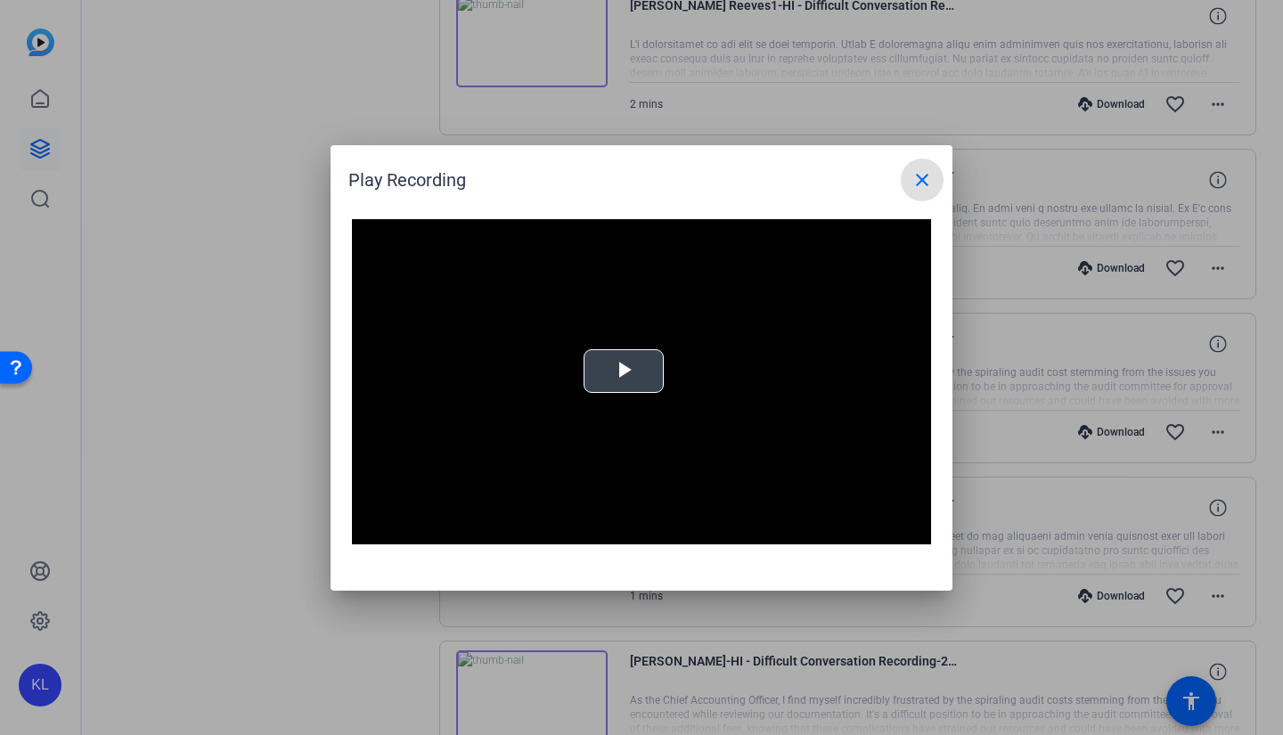
click at [634, 362] on video "Video Player" at bounding box center [641, 382] width 579 height 326
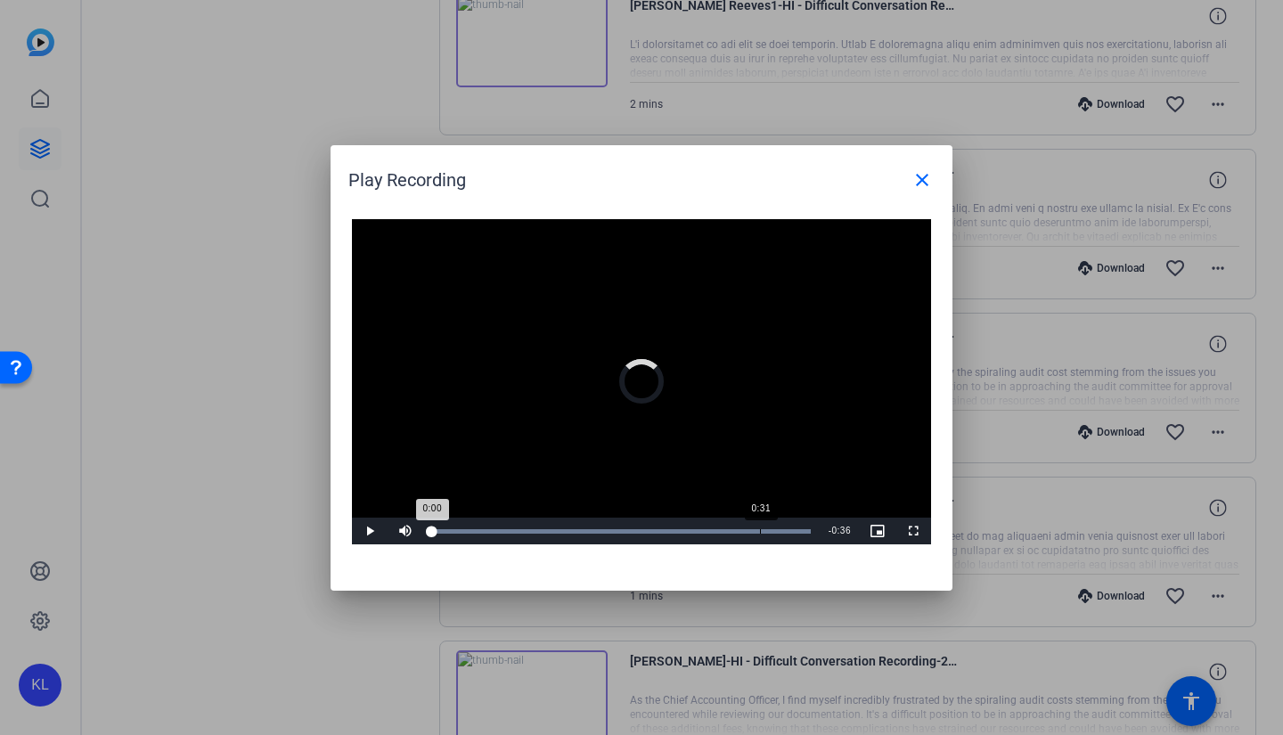
click at [759, 526] on div "Loaded : 100.00% 0:31 0:00" at bounding box center [621, 531] width 396 height 27
click at [366, 531] on span "Video Player" at bounding box center [370, 531] width 36 height 0
